Goal: Transaction & Acquisition: Purchase product/service

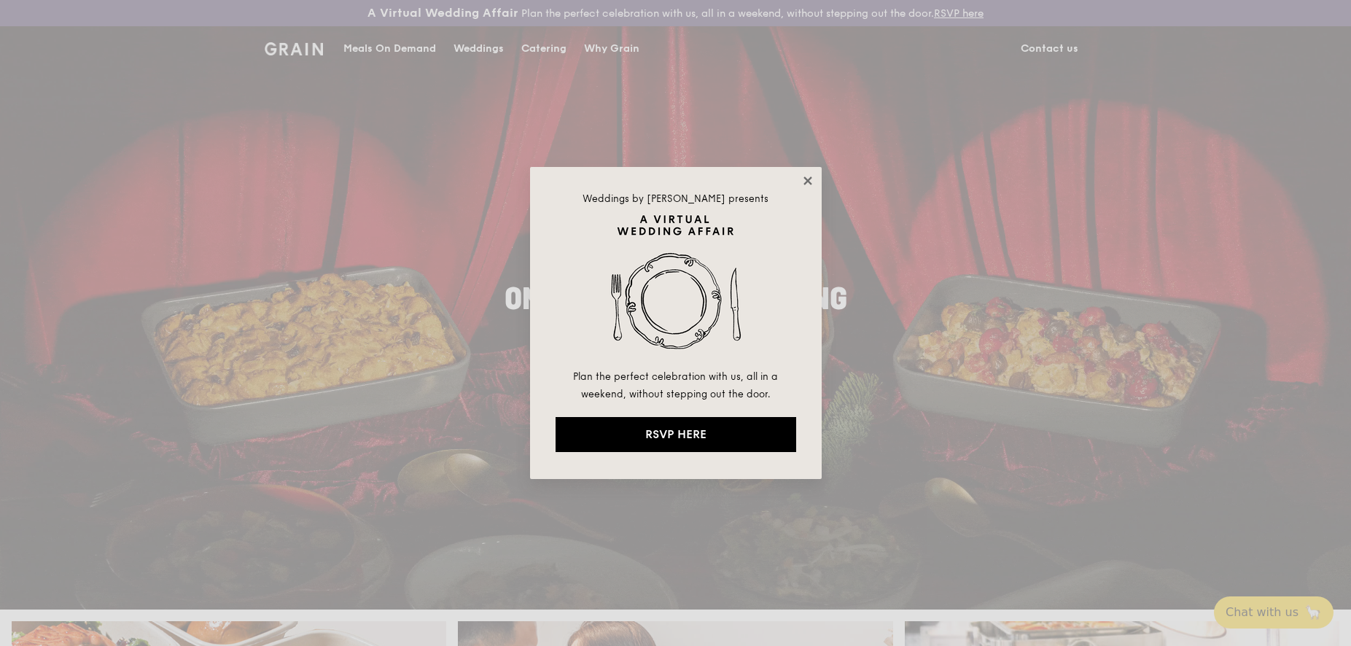
click at [810, 182] on icon at bounding box center [807, 180] width 8 height 8
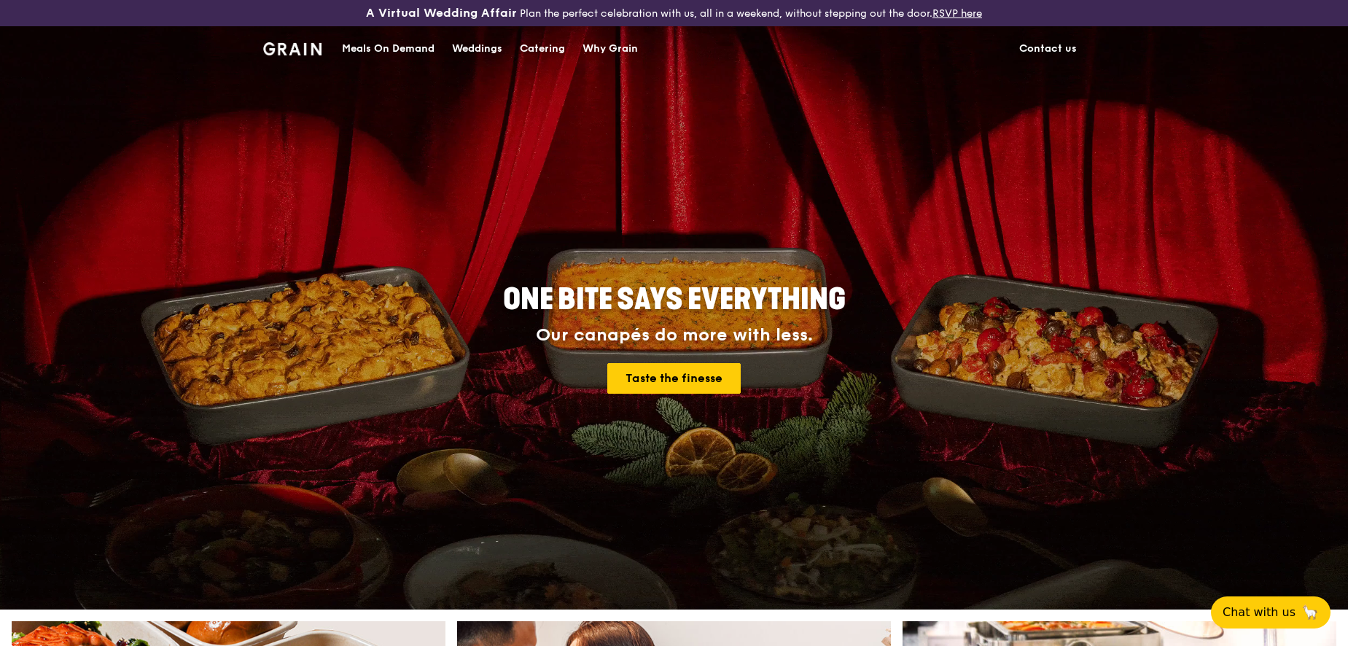
click at [550, 51] on div "Catering" at bounding box center [542, 49] width 45 height 44
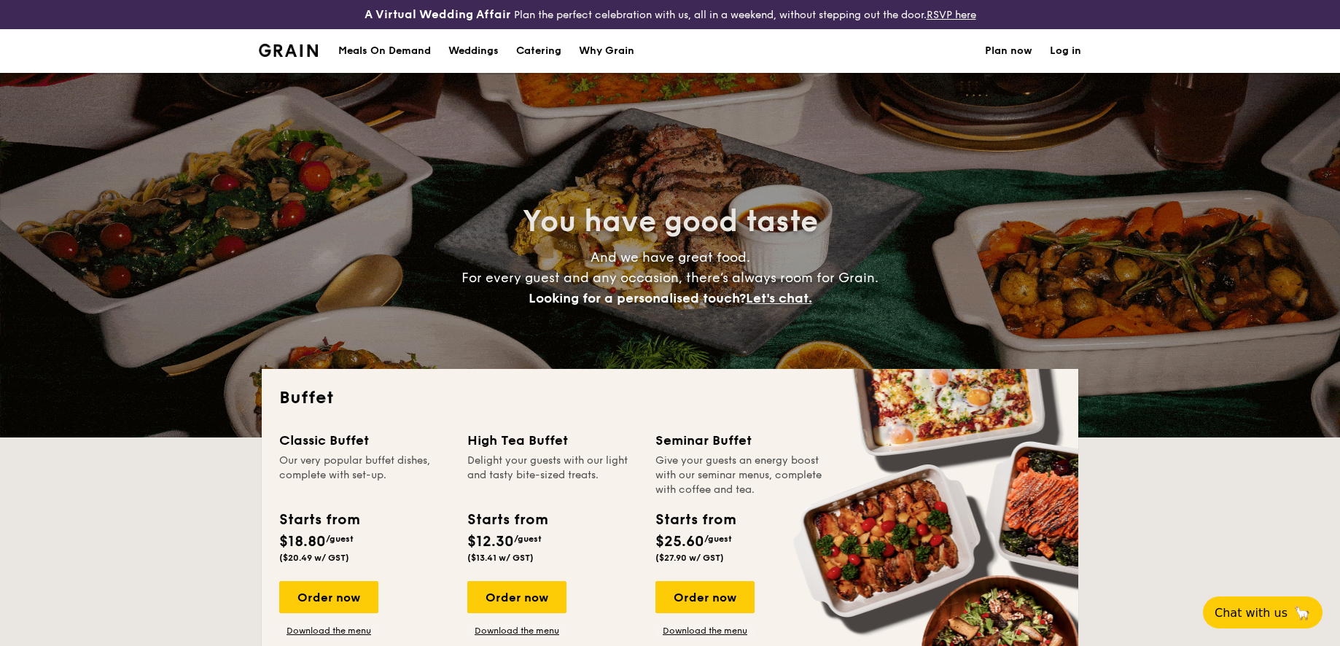
select select
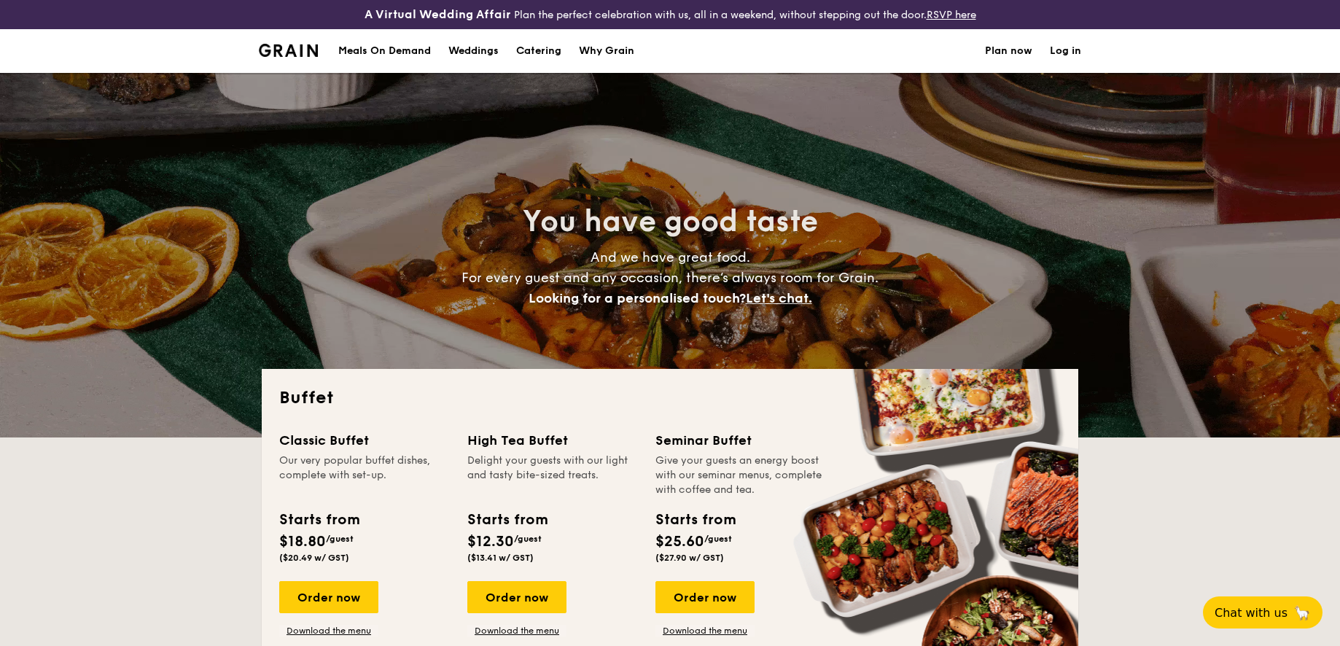
click at [405, 55] on div "Meals On Demand" at bounding box center [384, 51] width 93 height 44
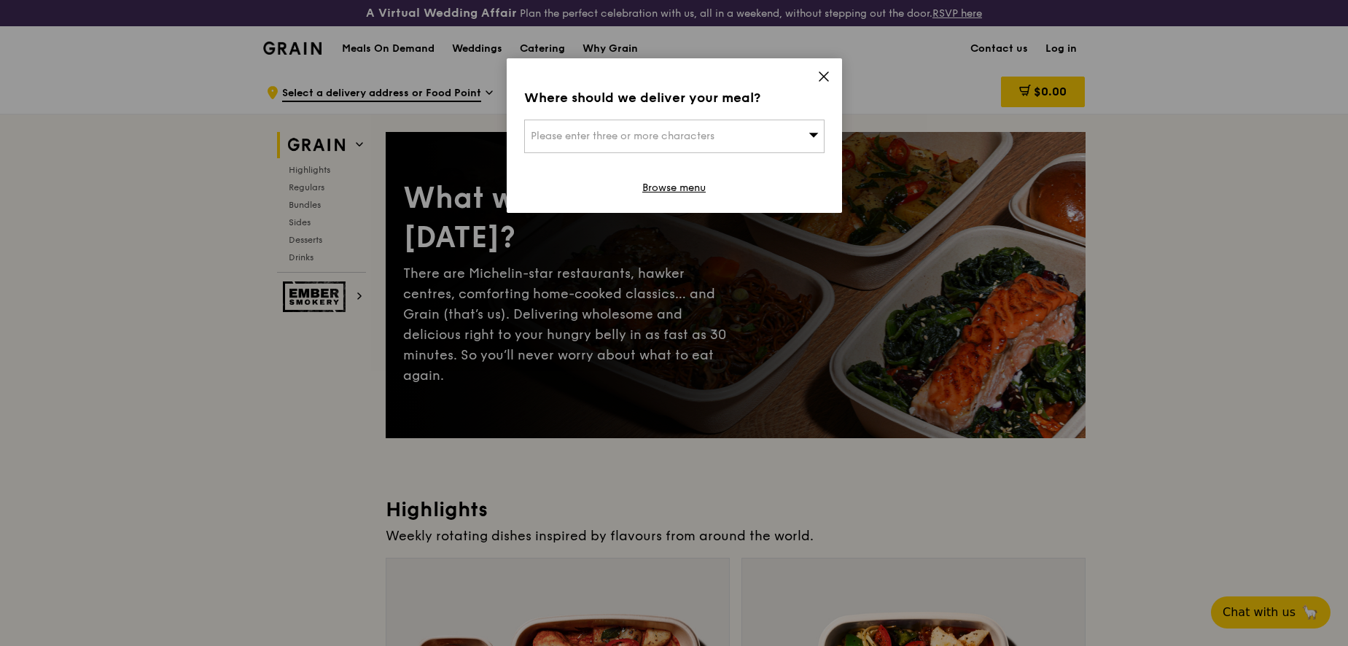
click at [827, 79] on icon at bounding box center [823, 76] width 13 height 13
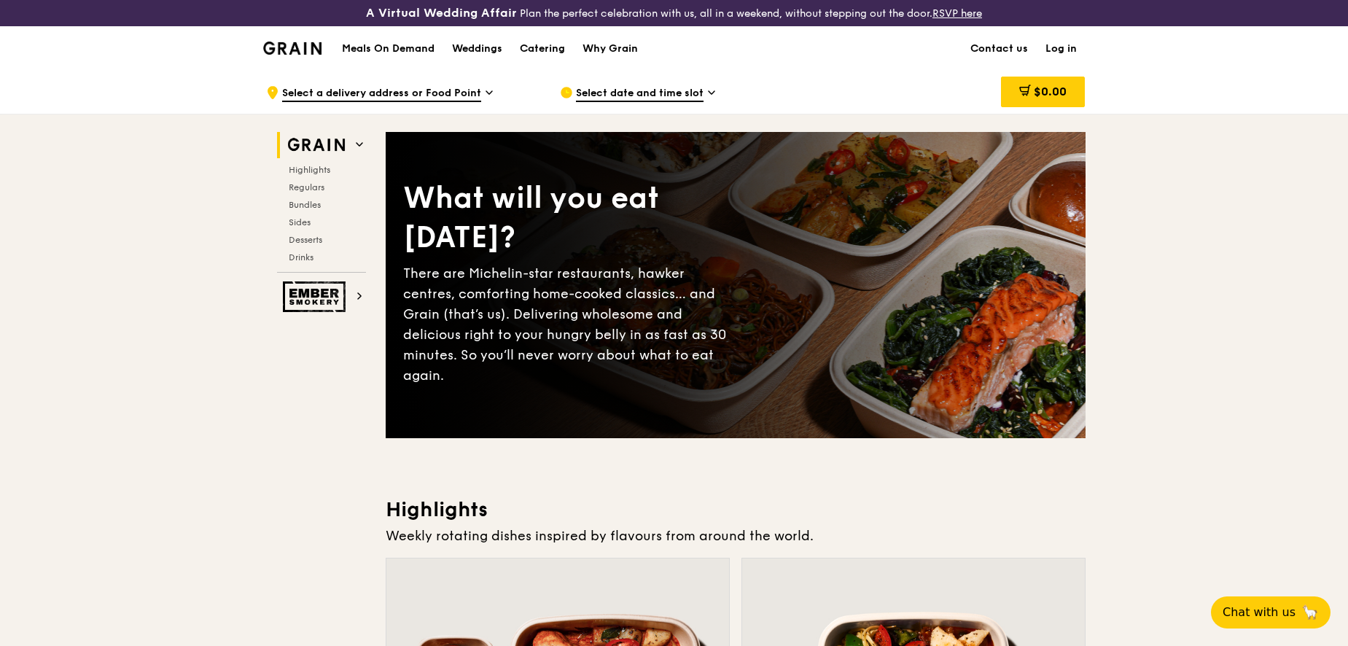
click at [668, 88] on span "Select date and time slot" at bounding box center [640, 94] width 128 height 16
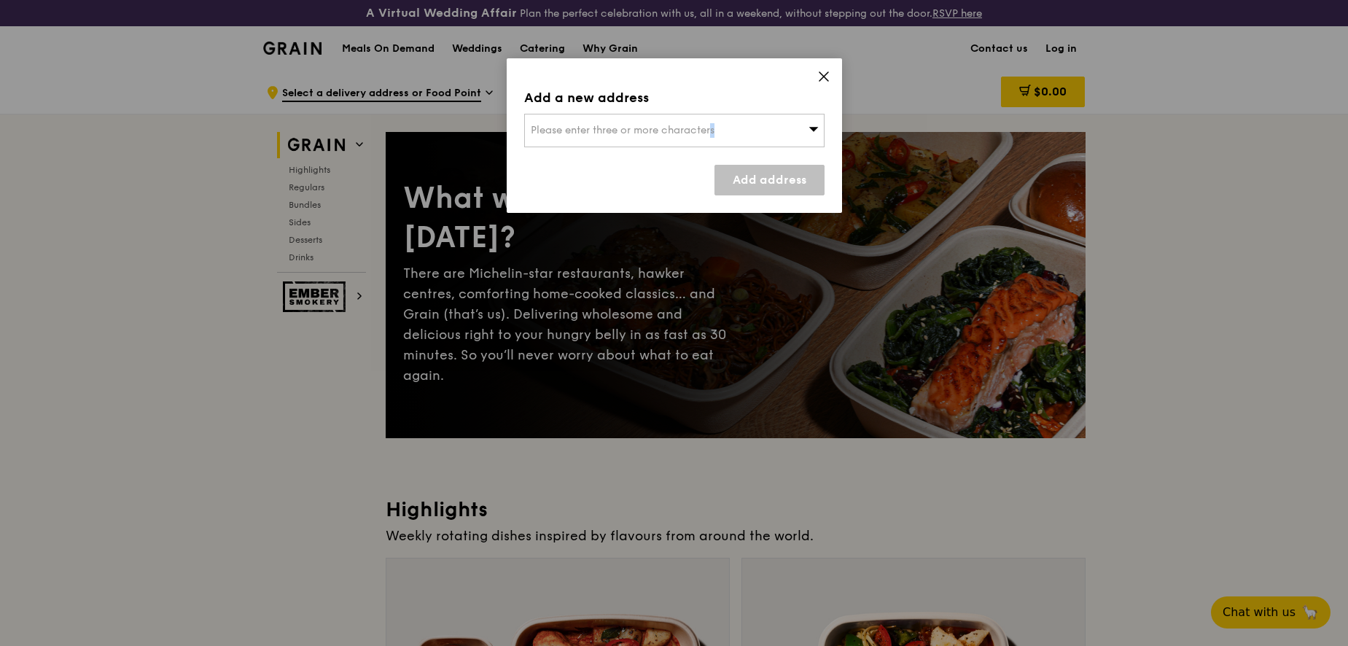
click at [666, 130] on span "Please enter three or more characters" at bounding box center [623, 130] width 184 height 12
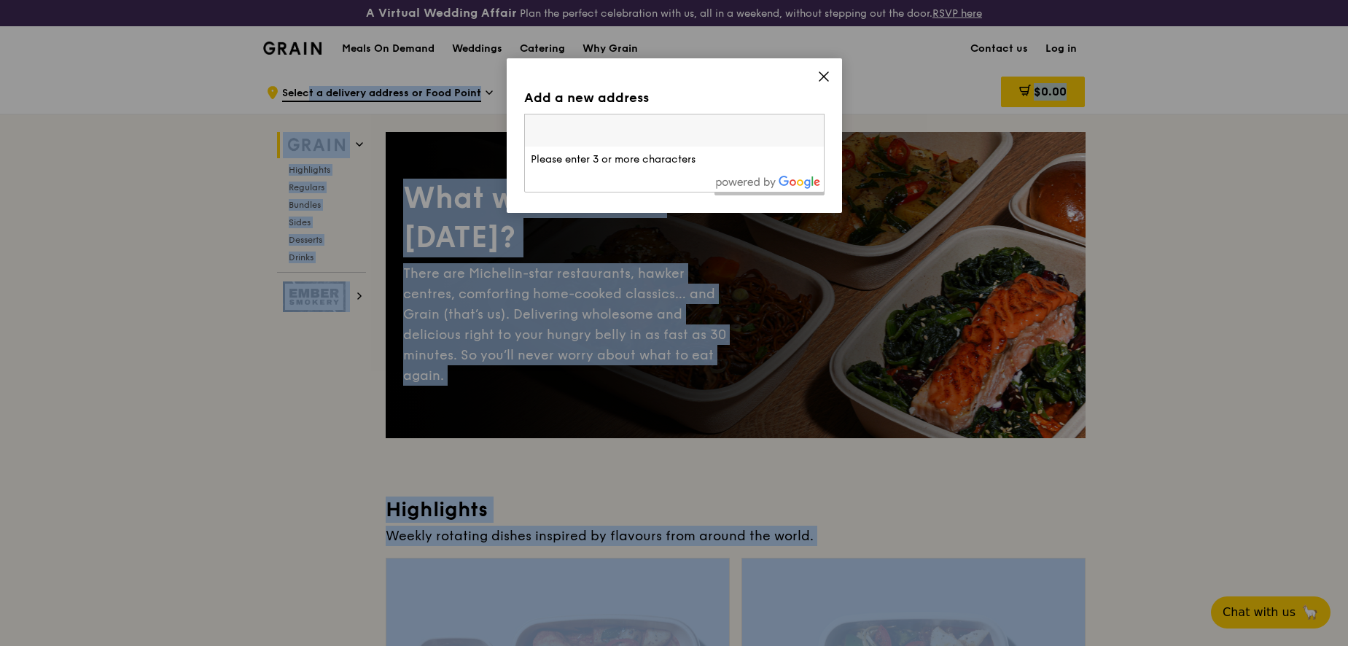
drag, startPoint x: 384, startPoint y: 82, endPoint x: 376, endPoint y: 82, distance: 8.0
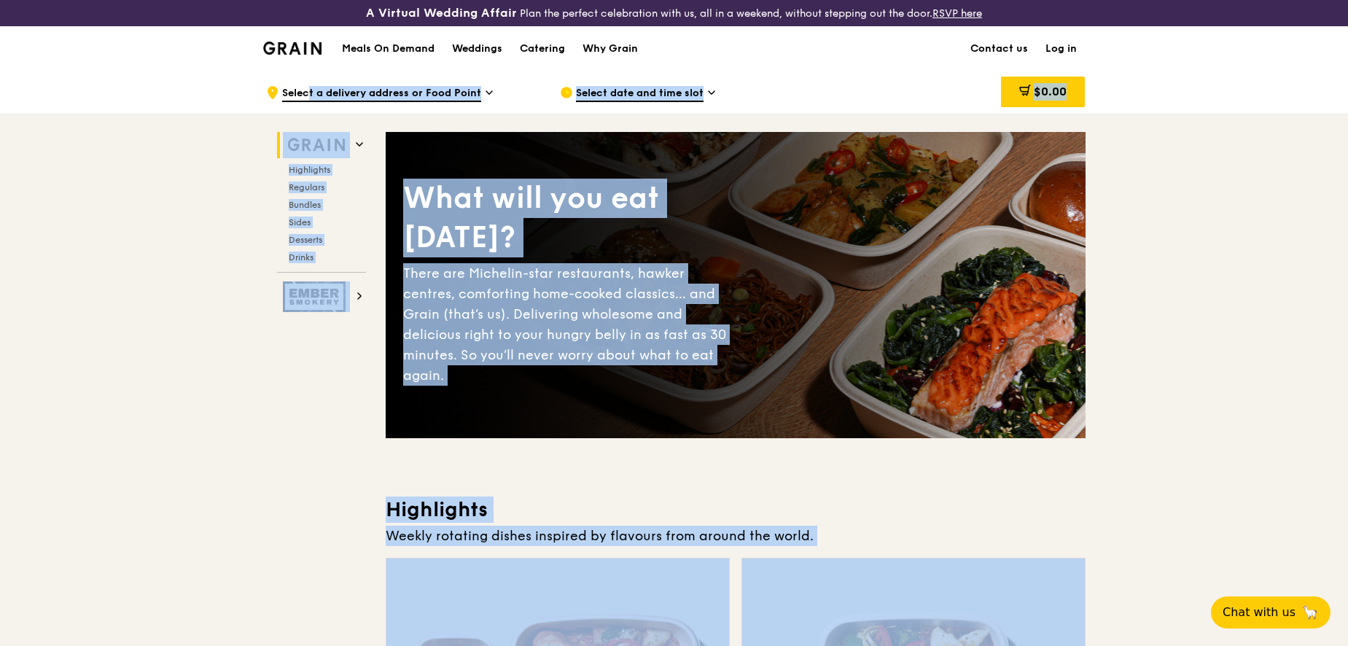
click at [370, 97] on span "Select a delivery address or Food Point" at bounding box center [381, 94] width 199 height 16
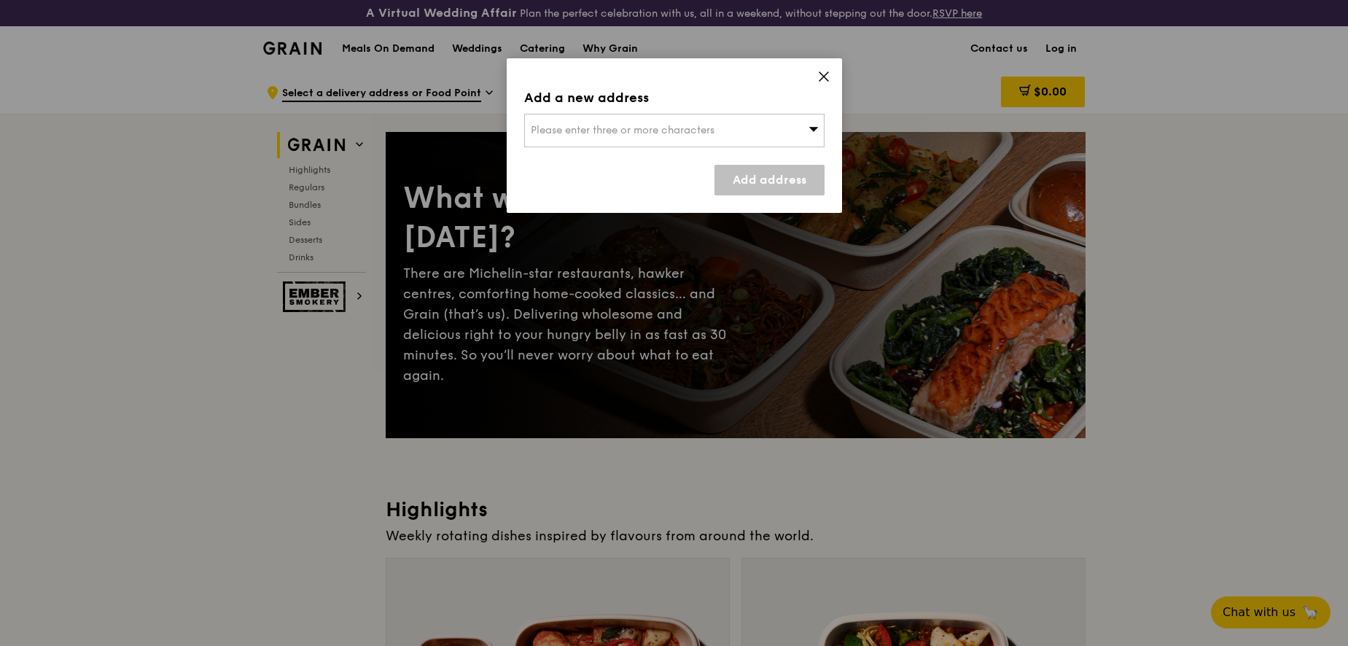
click at [703, 125] on span "Please enter three or more characters" at bounding box center [623, 130] width 184 height 12
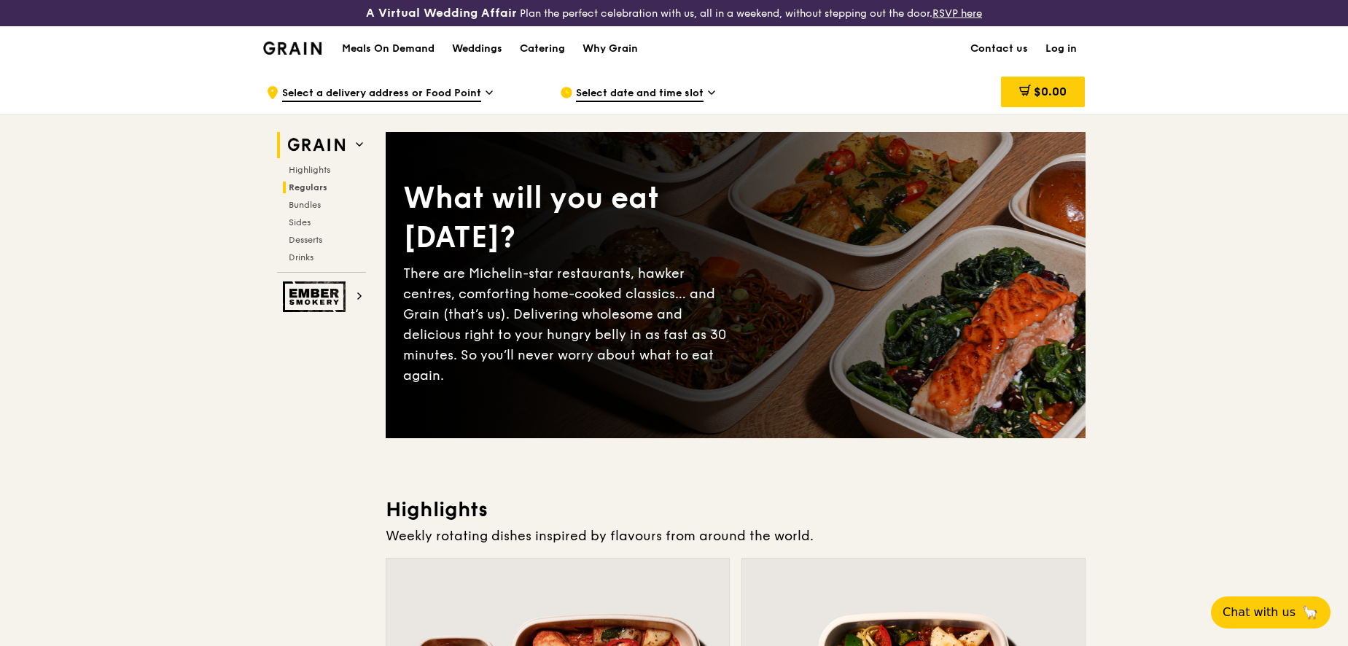
click at [319, 184] on span "Regulars" at bounding box center [308, 187] width 39 height 10
click at [681, 76] on div "Select date and time slot" at bounding box center [695, 93] width 270 height 44
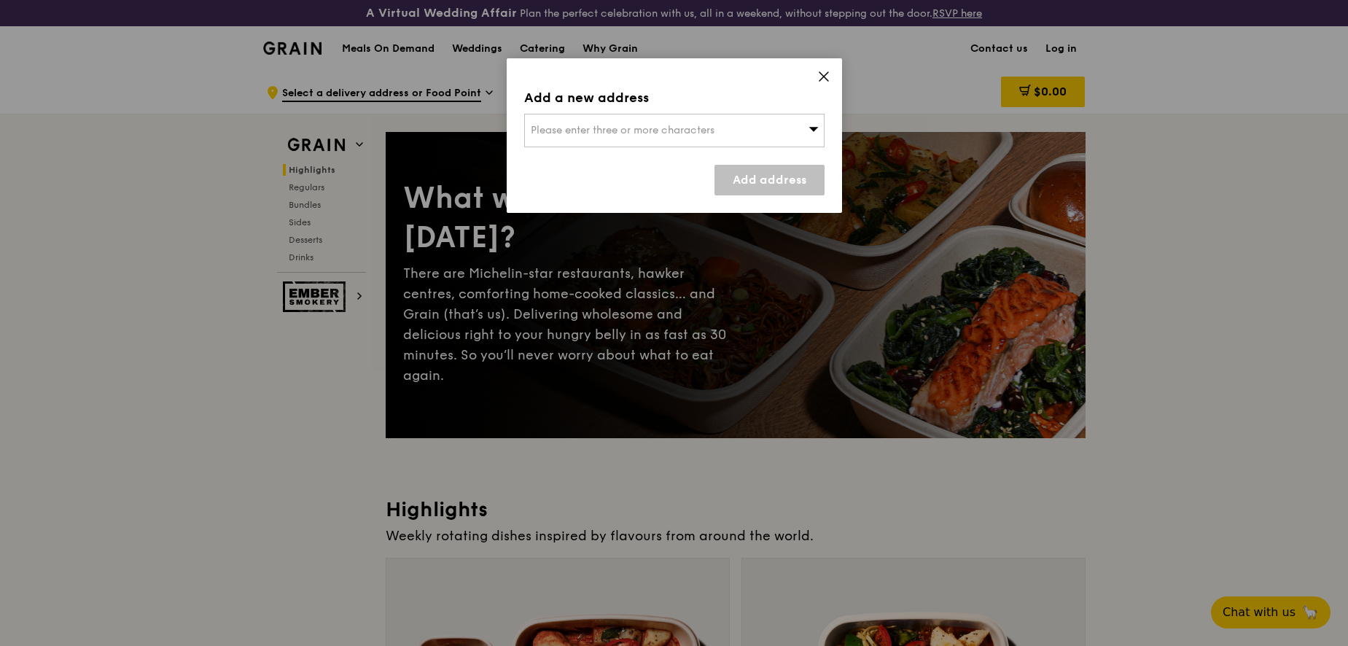
click at [725, 130] on div "Please enter three or more characters" at bounding box center [674, 131] width 300 height 34
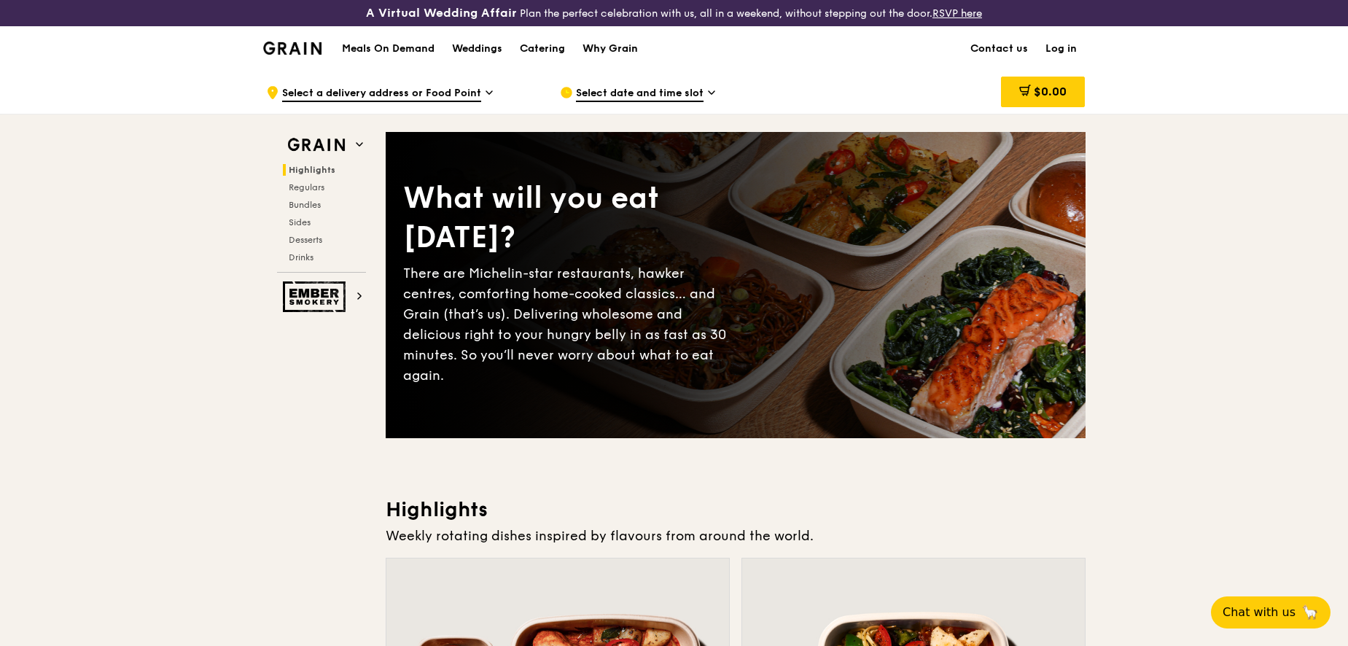
click at [601, 50] on div "Why Grain" at bounding box center [609, 49] width 55 height 44
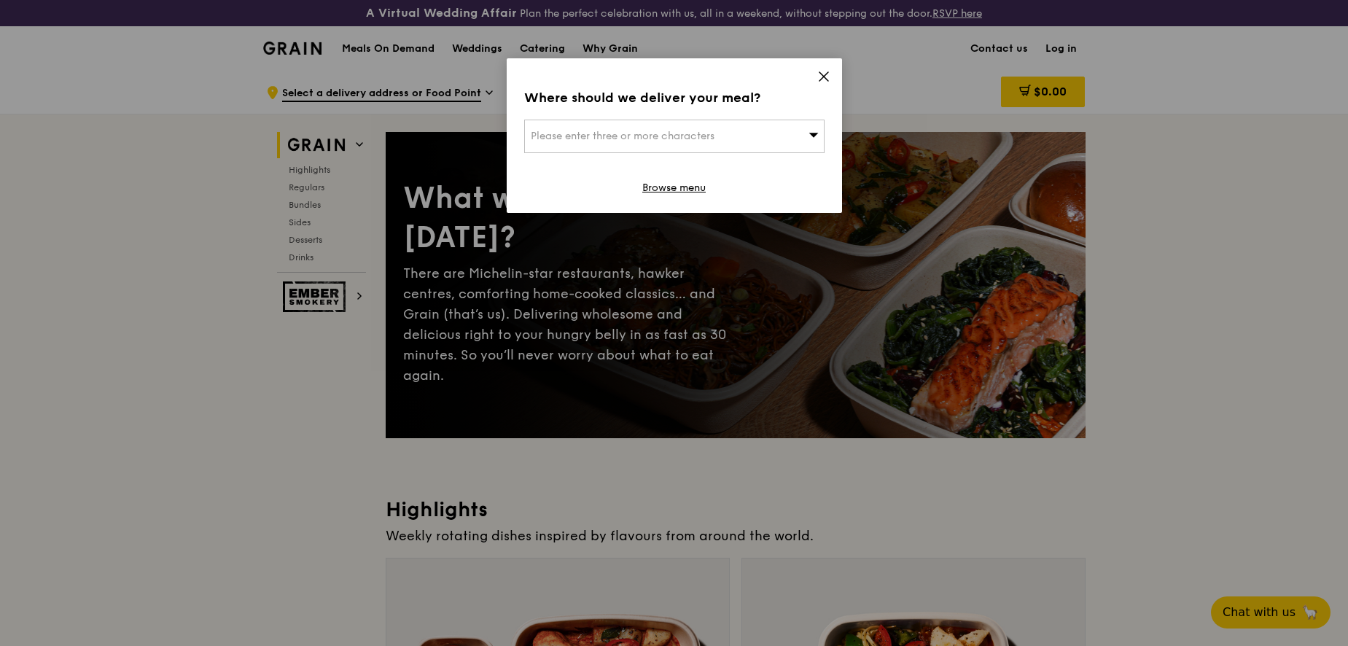
click at [827, 72] on icon at bounding box center [823, 76] width 9 height 9
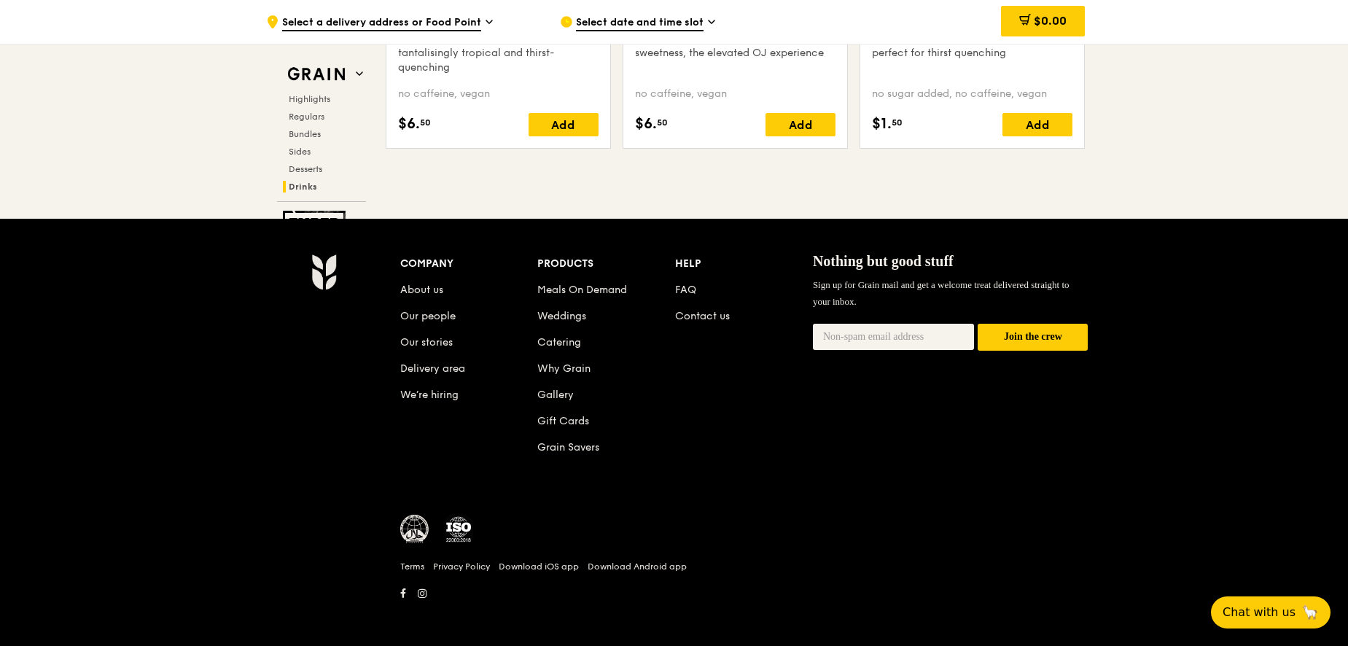
scroll to position [6068, 0]
